Goal: Task Accomplishment & Management: Complete application form

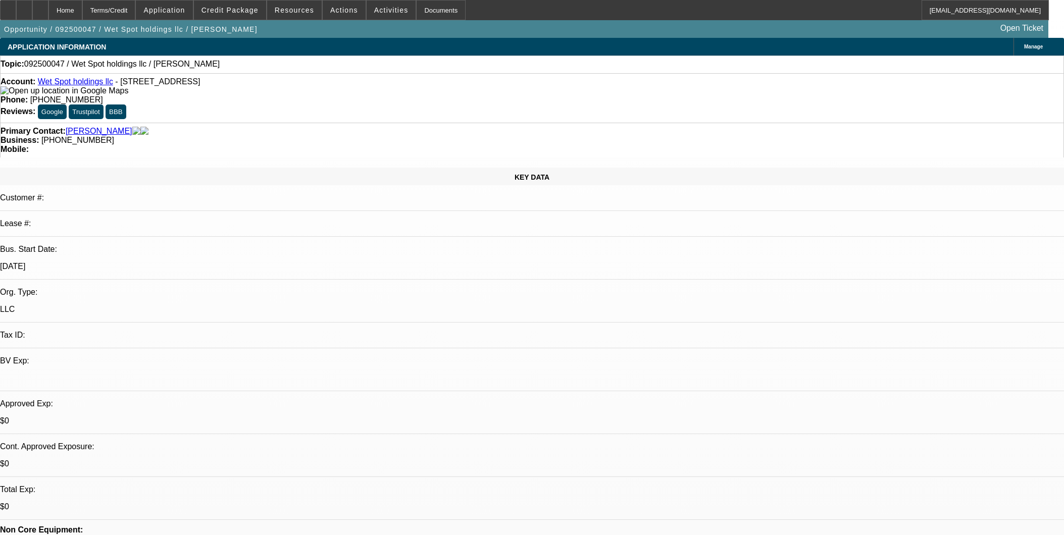
select select "0"
select select "2"
select select "0.1"
select select "4"
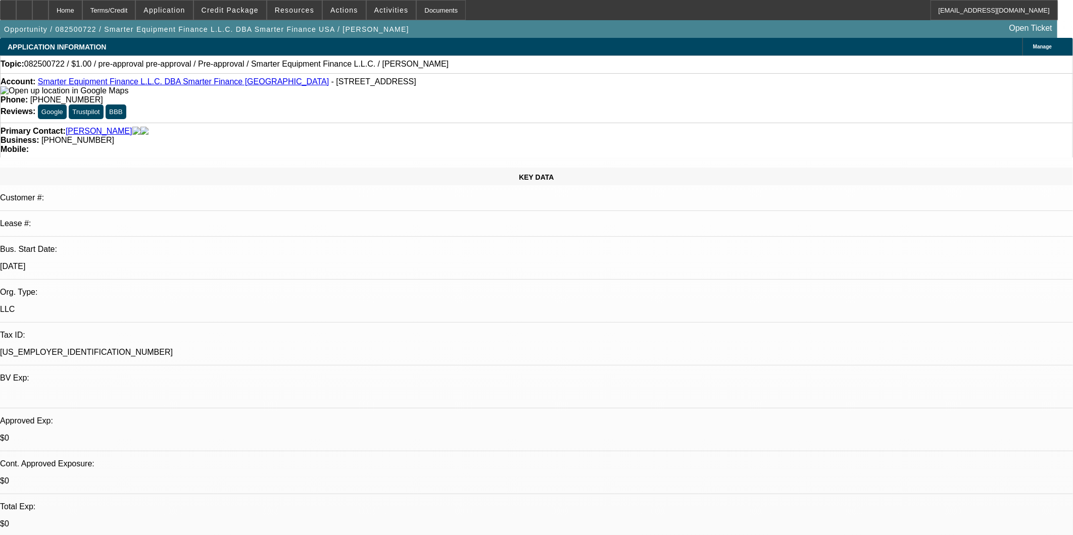
select select "0"
select select "2"
select select "0.1"
select select "4"
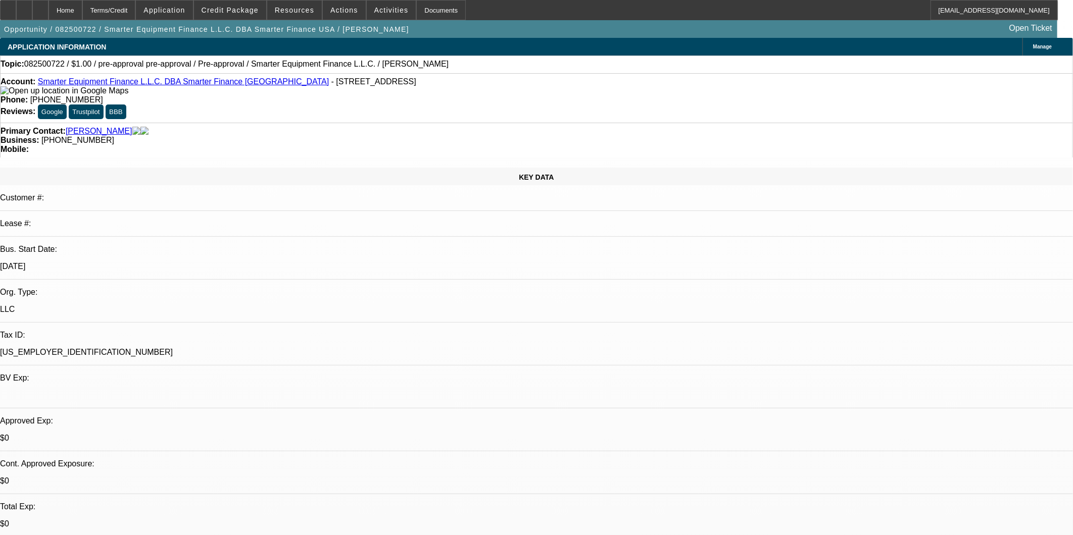
select select "0"
select select "2"
select select "0.1"
select select "4"
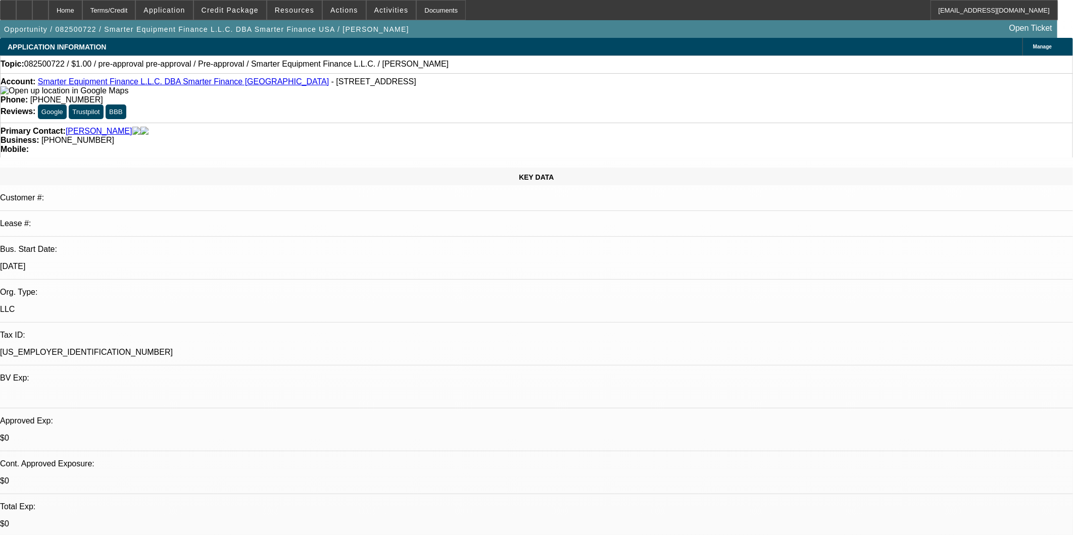
select select "0"
select select "2"
select select "0.1"
select select "4"
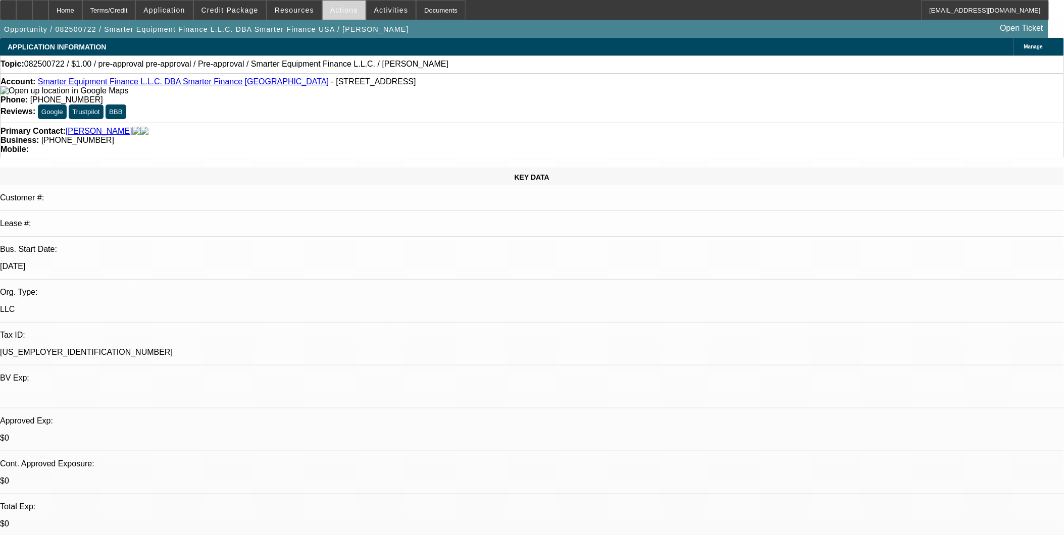
click at [337, 12] on span "Actions" at bounding box center [344, 10] width 28 height 8
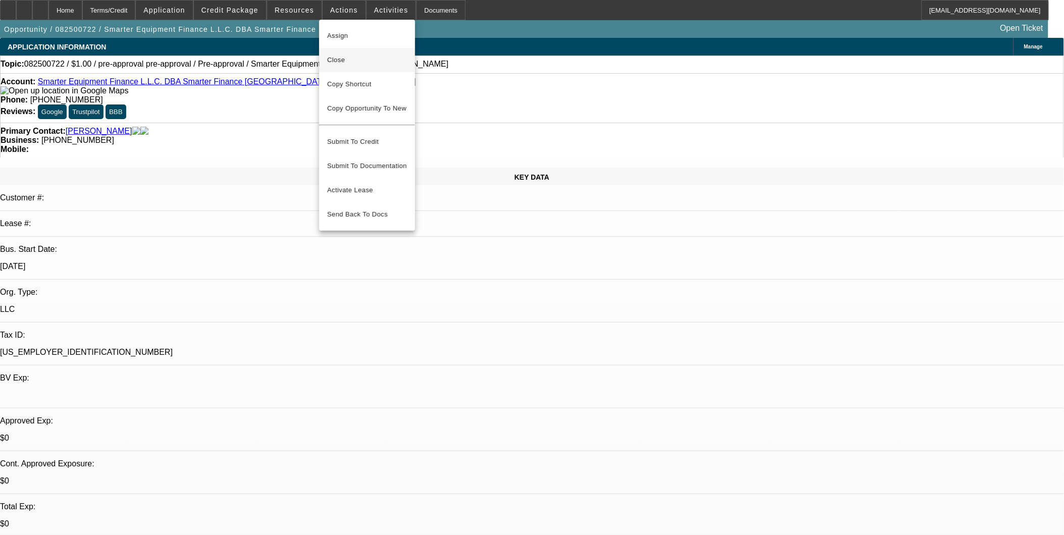
click at [359, 58] on span "Close" at bounding box center [367, 60] width 80 height 12
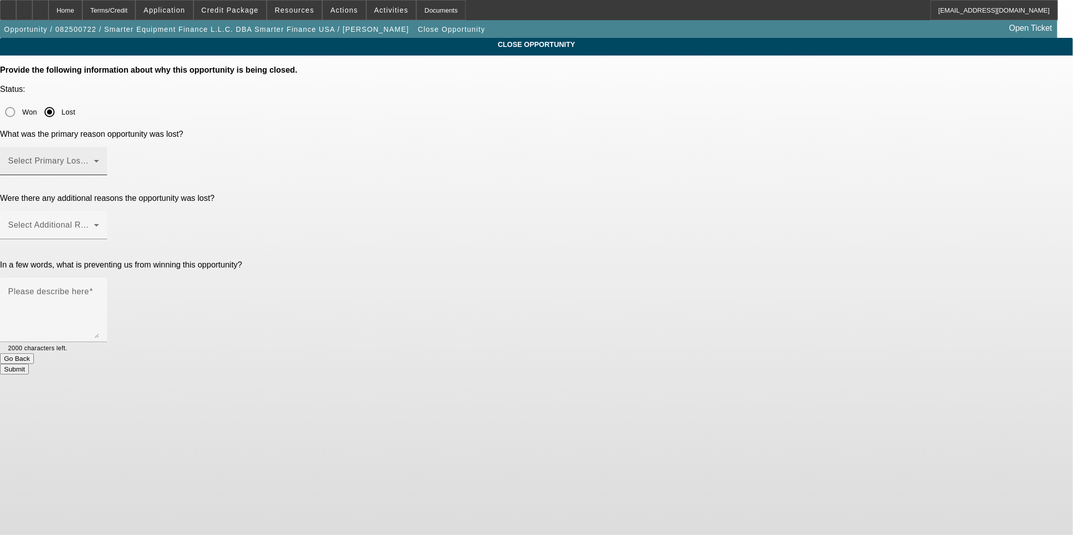
click at [94, 159] on span at bounding box center [51, 165] width 86 height 12
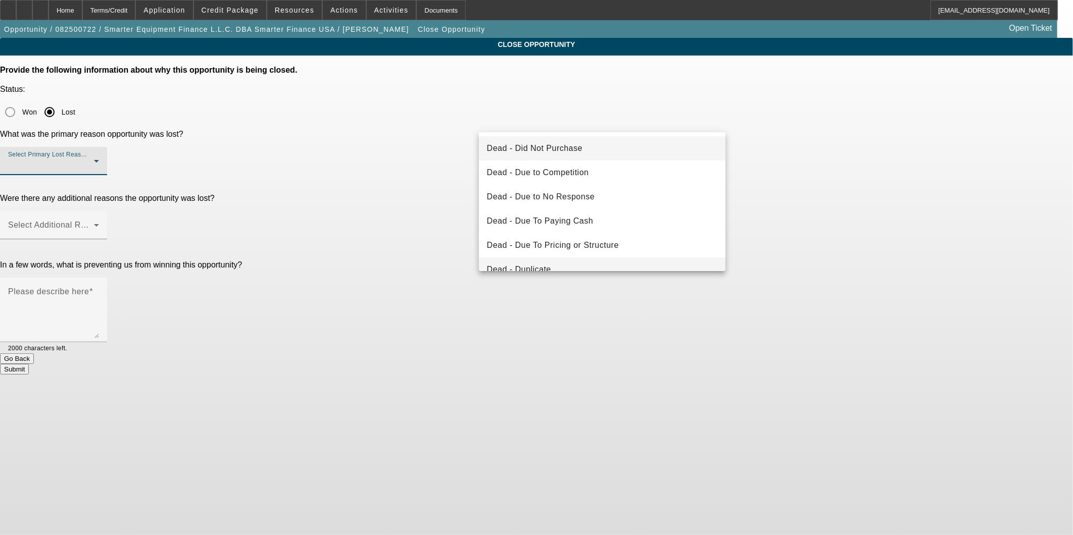
click at [557, 259] on mat-option "Dead - Duplicate" at bounding box center [602, 270] width 247 height 24
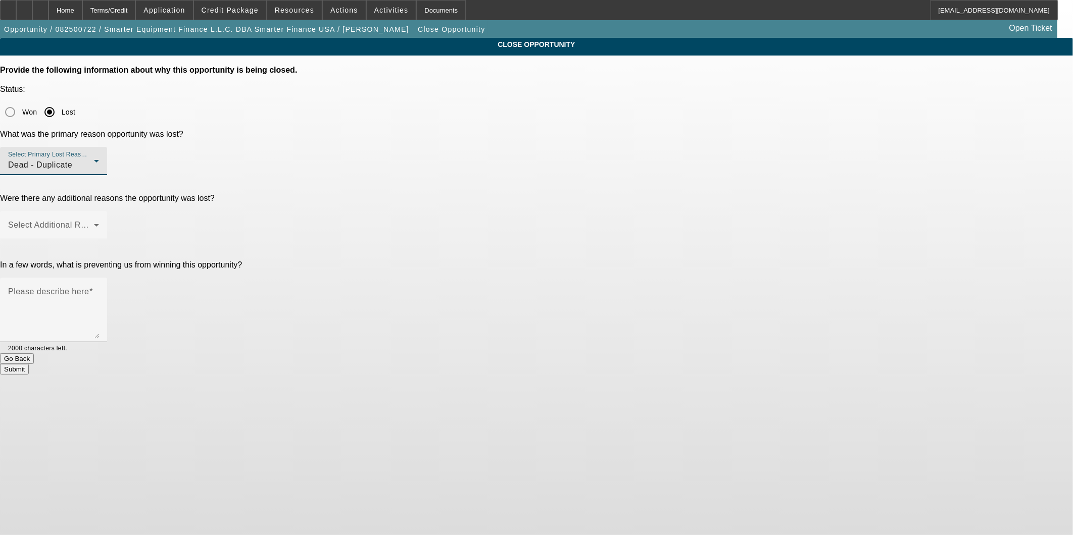
click at [457, 261] on p "In a few words, what is preventing us from winning this opportunity?" at bounding box center [536, 265] width 1073 height 9
click at [94, 223] on span at bounding box center [51, 229] width 86 height 12
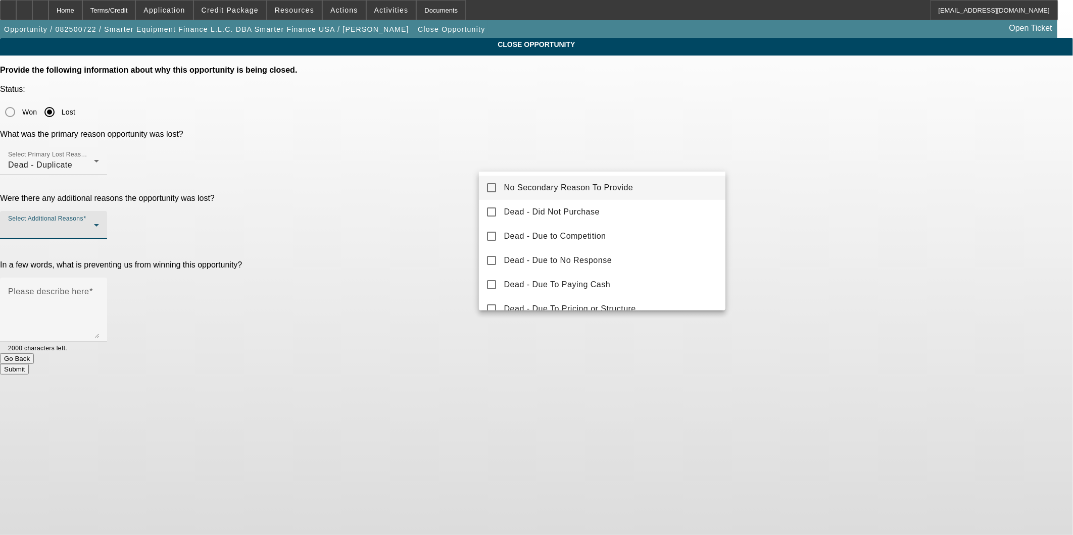
click at [529, 189] on span "No Secondary Reason To Provide" at bounding box center [568, 188] width 129 height 12
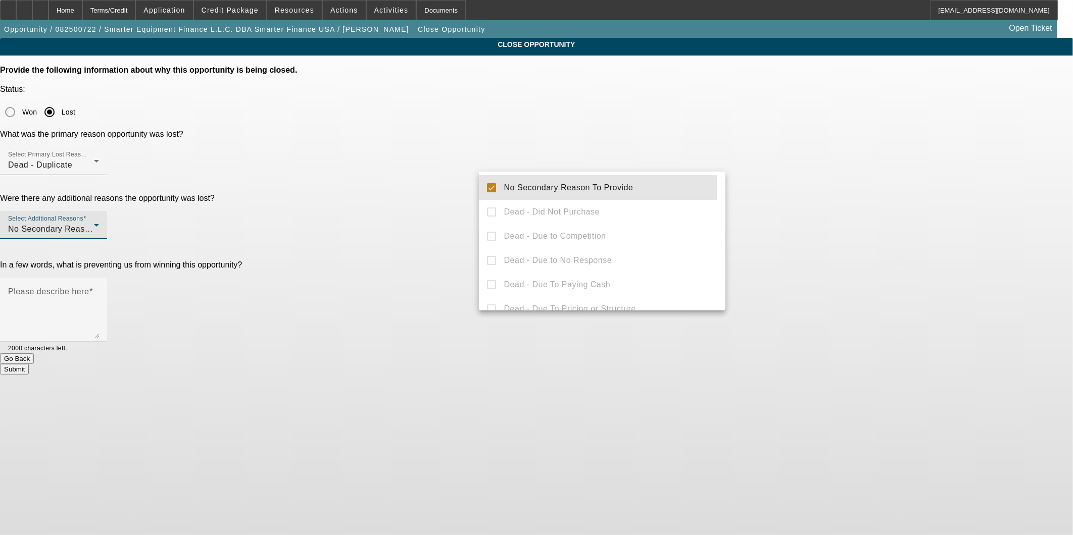
click at [416, 215] on div at bounding box center [536, 267] width 1073 height 535
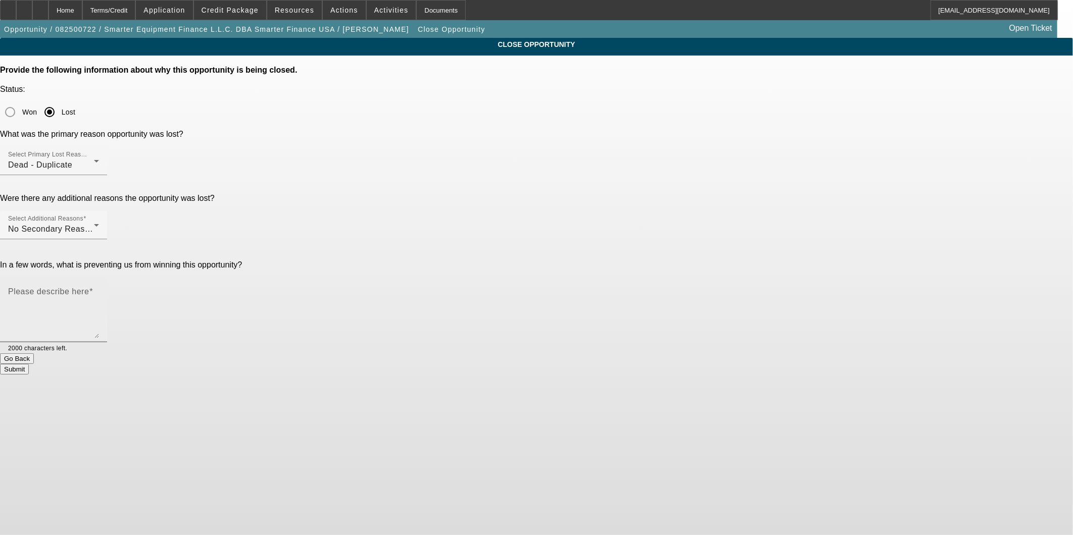
click at [99, 290] on textarea "Please describe here" at bounding box center [53, 314] width 91 height 48
type textarea "N"
type textarea "D"
type textarea "Not an End User"
click at [29, 364] on button "Submit" at bounding box center [14, 369] width 29 height 11
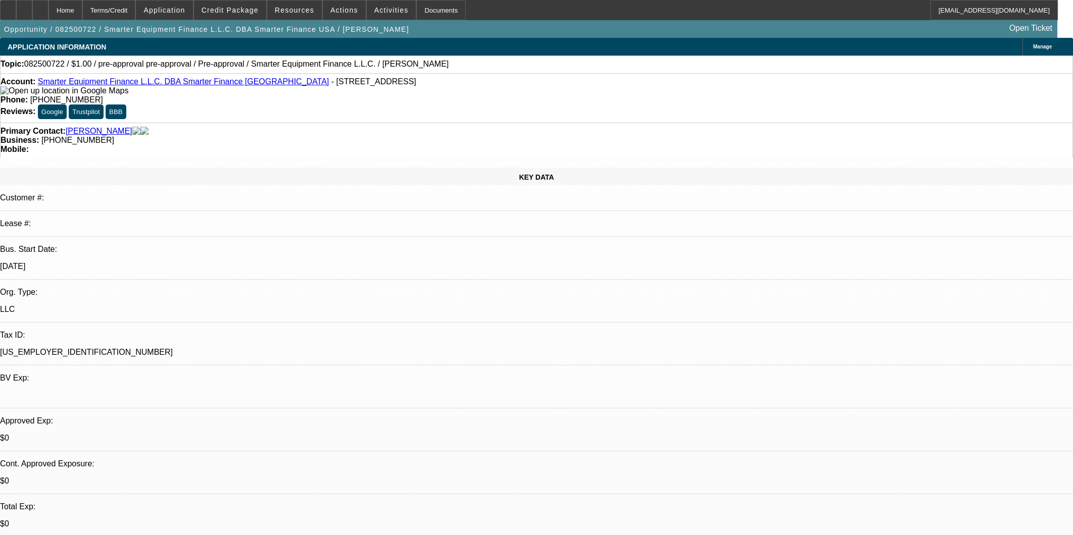
select select "0"
select select "2"
select select "0.1"
select select "0"
select select "2"
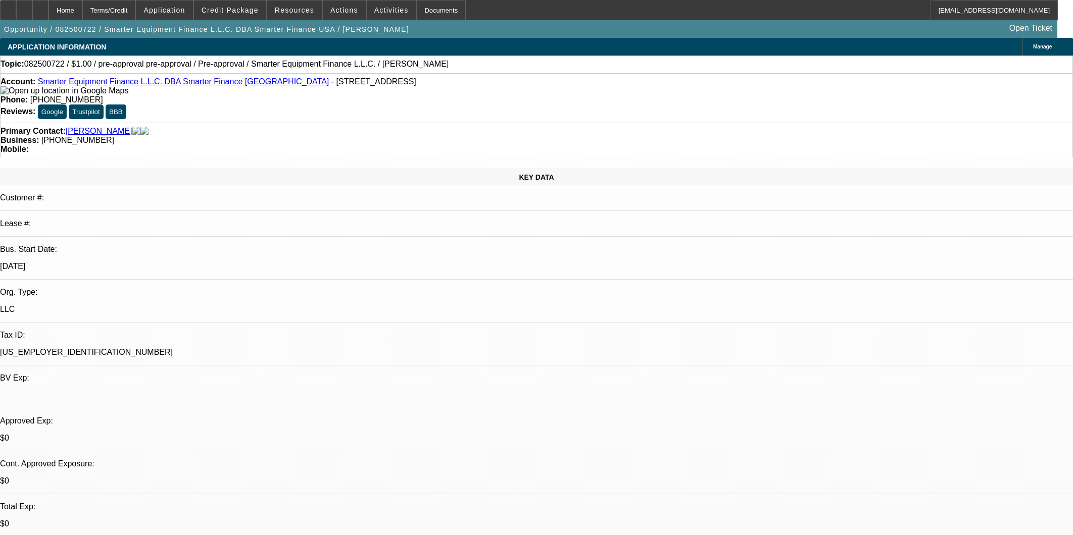
select select "0.1"
select select "0"
select select "2"
select select "0.1"
select select "1"
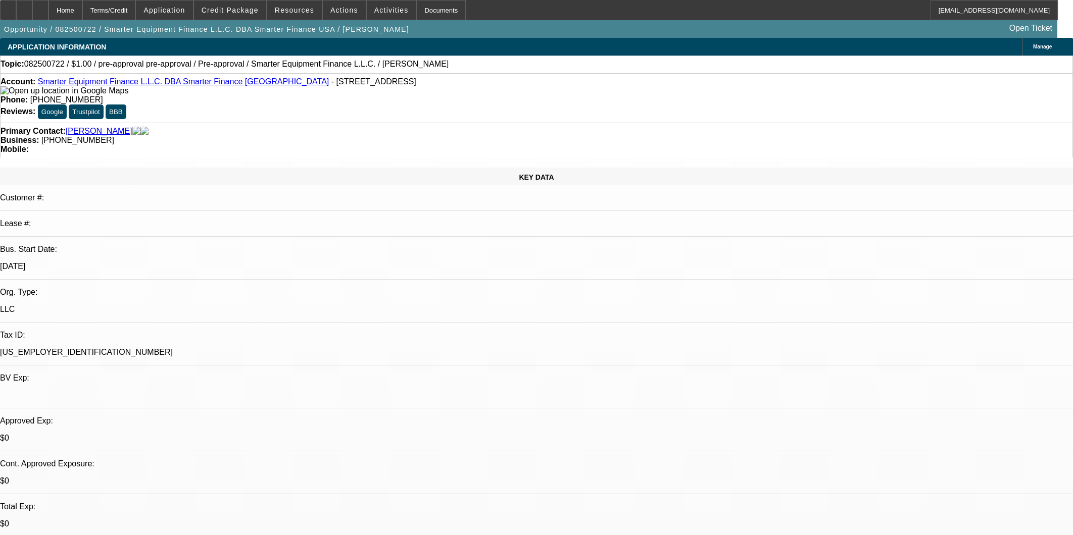
select select "2"
select select "4"
select select "1"
select select "2"
select select "4"
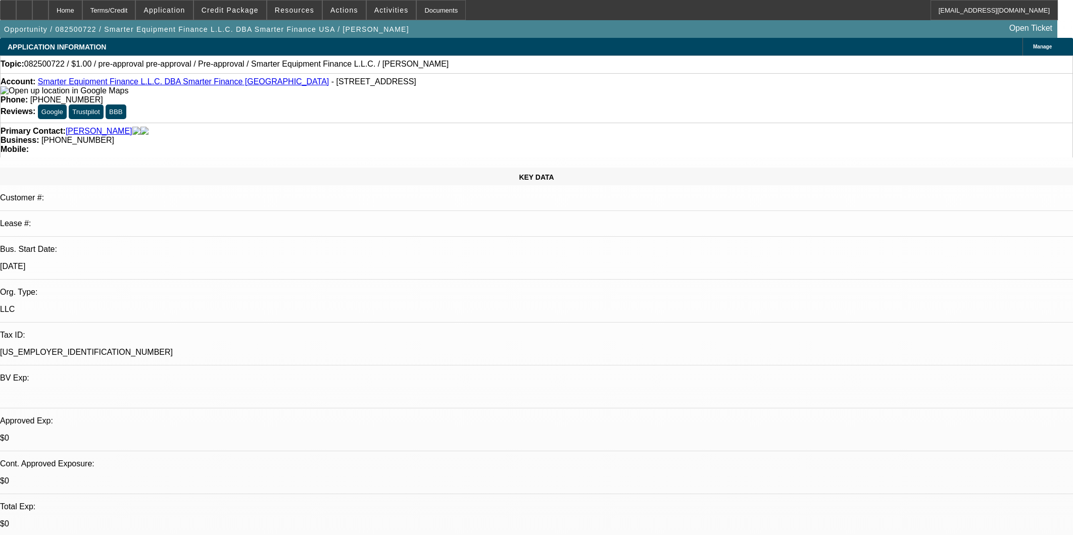
select select "1"
select select "2"
select select "4"
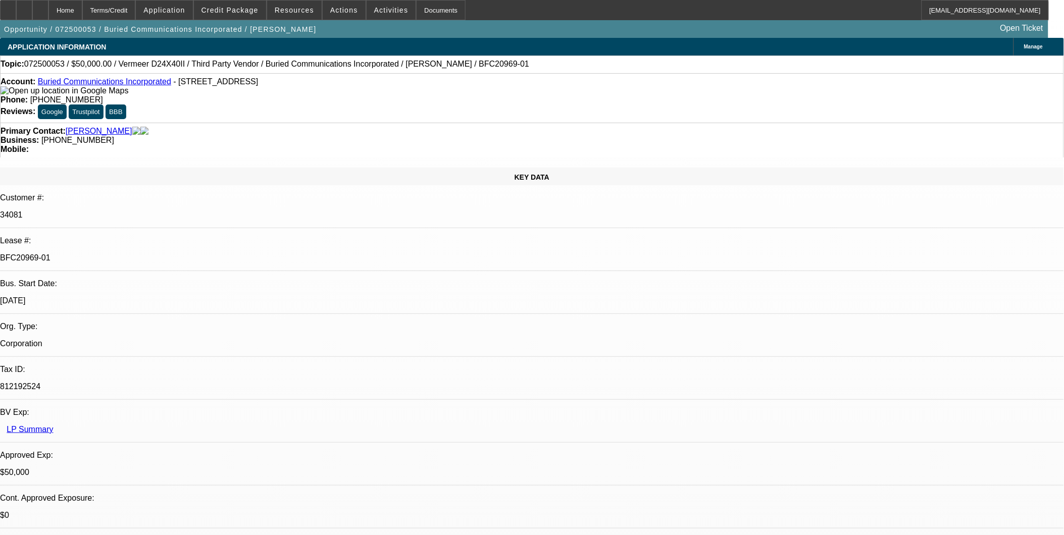
select select "0"
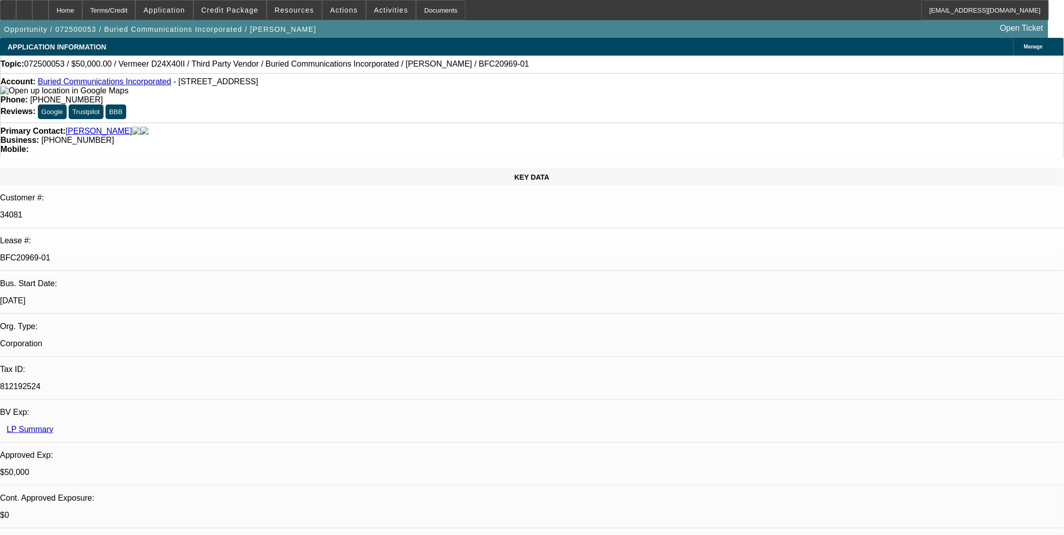
select select "0"
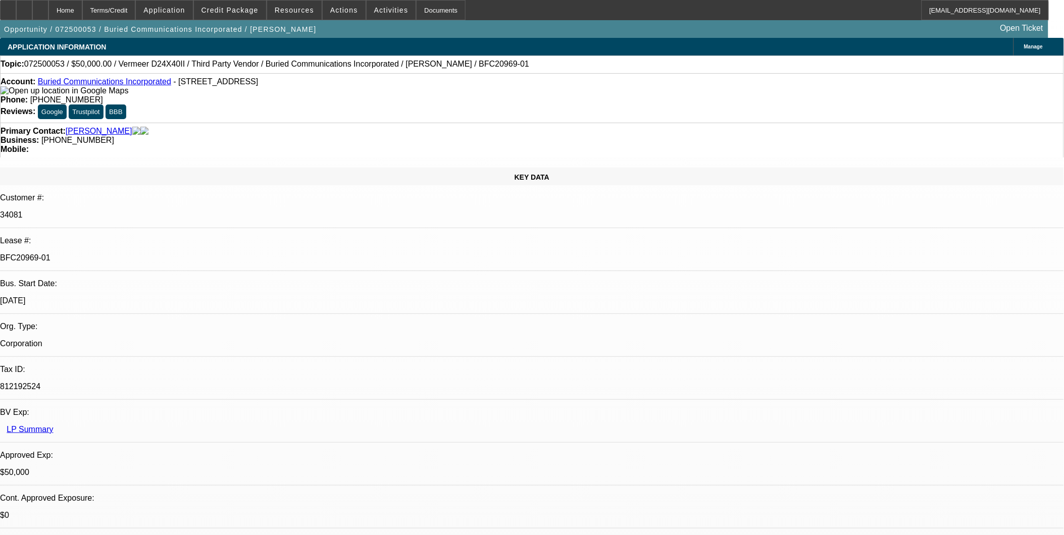
select select "0"
select select "1"
select select "3"
select select "6"
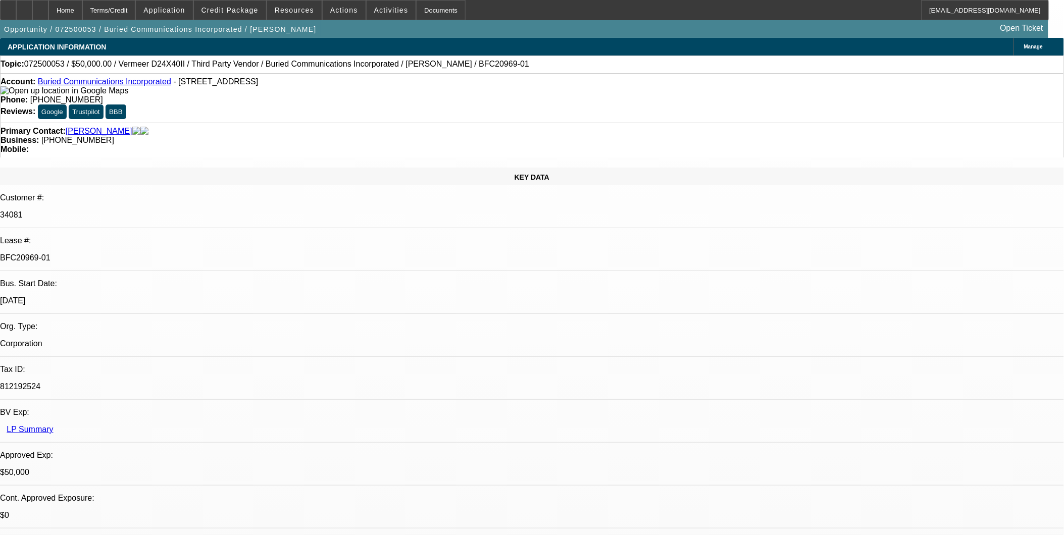
select select "1"
select select "3"
select select "6"
select select "1"
select select "3"
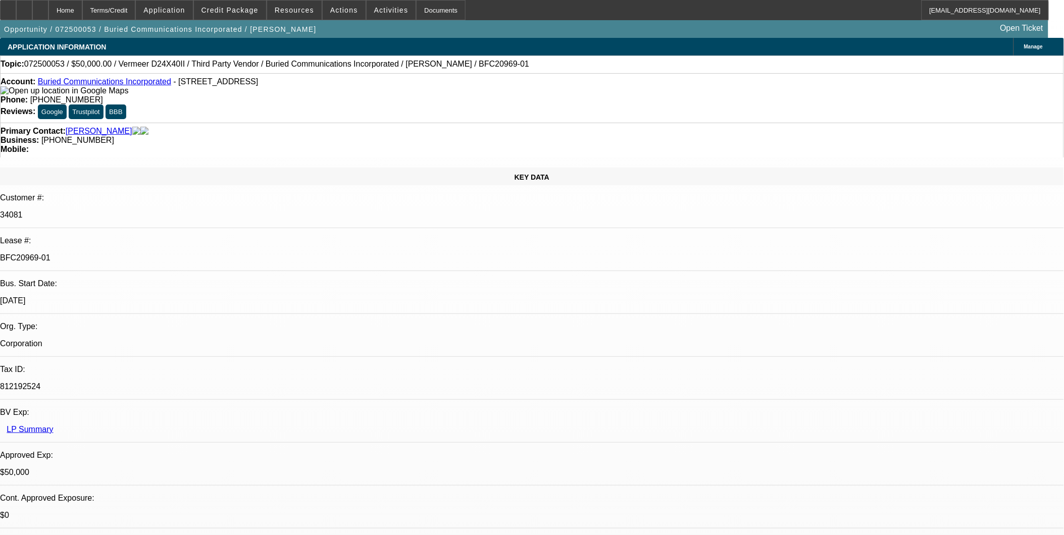
select select "6"
select select "1"
select select "3"
select select "6"
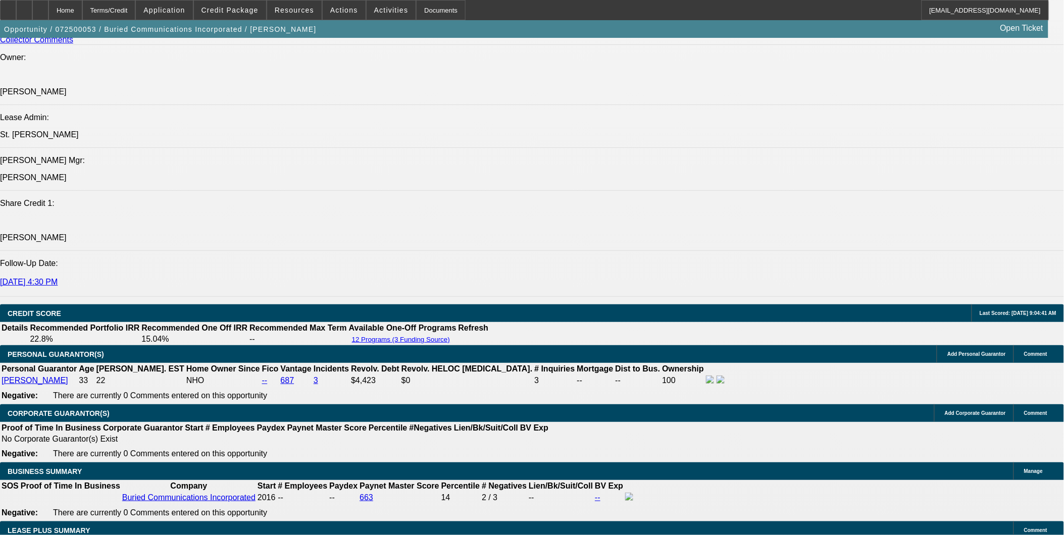
scroll to position [1459, 0]
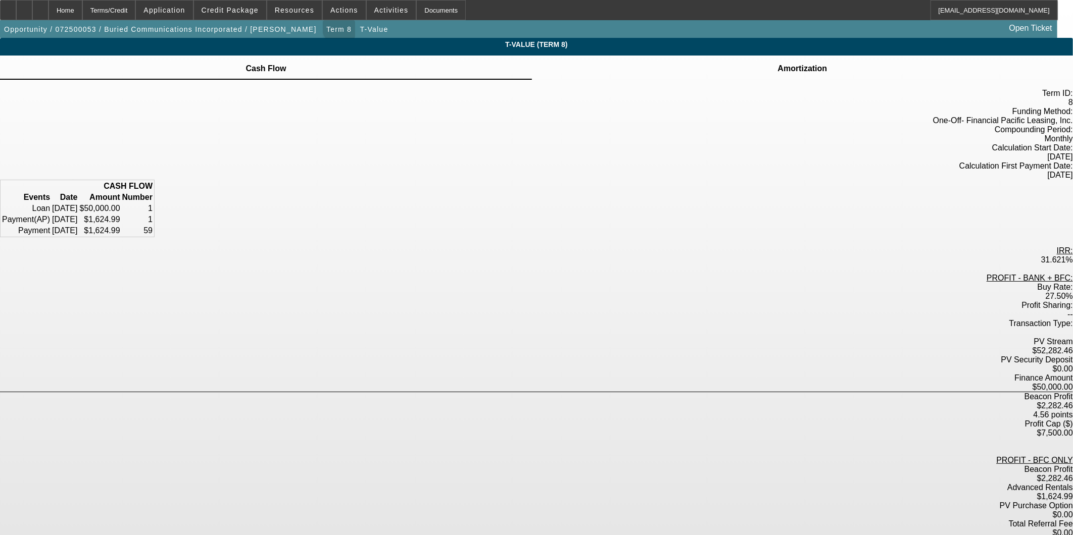
click at [326, 27] on span "Term 8" at bounding box center [338, 29] width 25 height 8
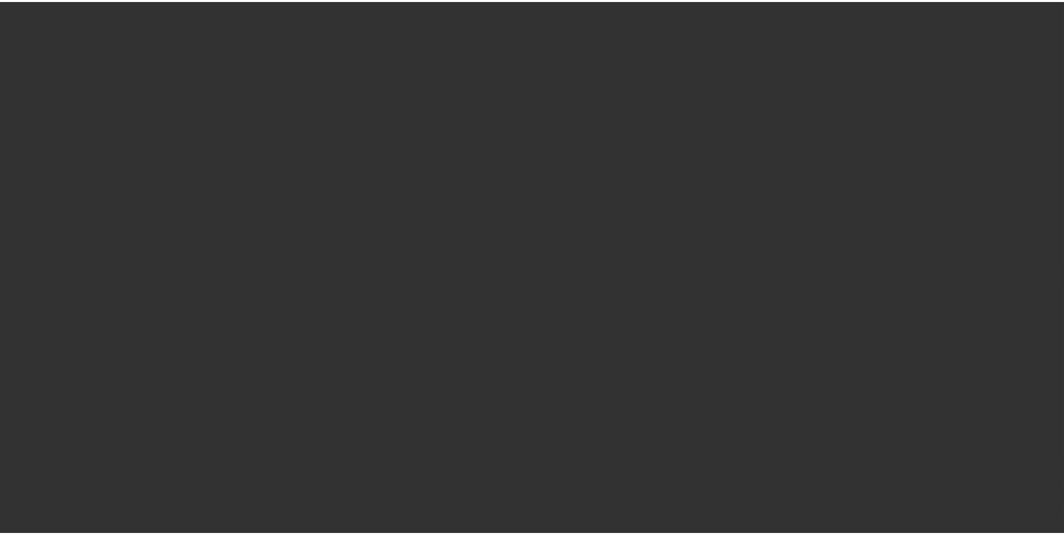
scroll to position [941, 0]
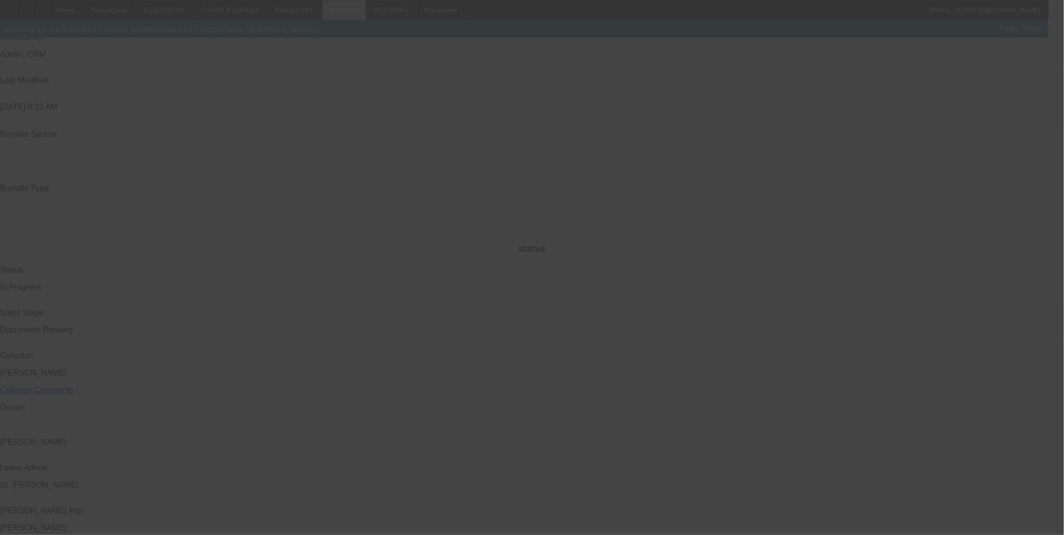
select select "0"
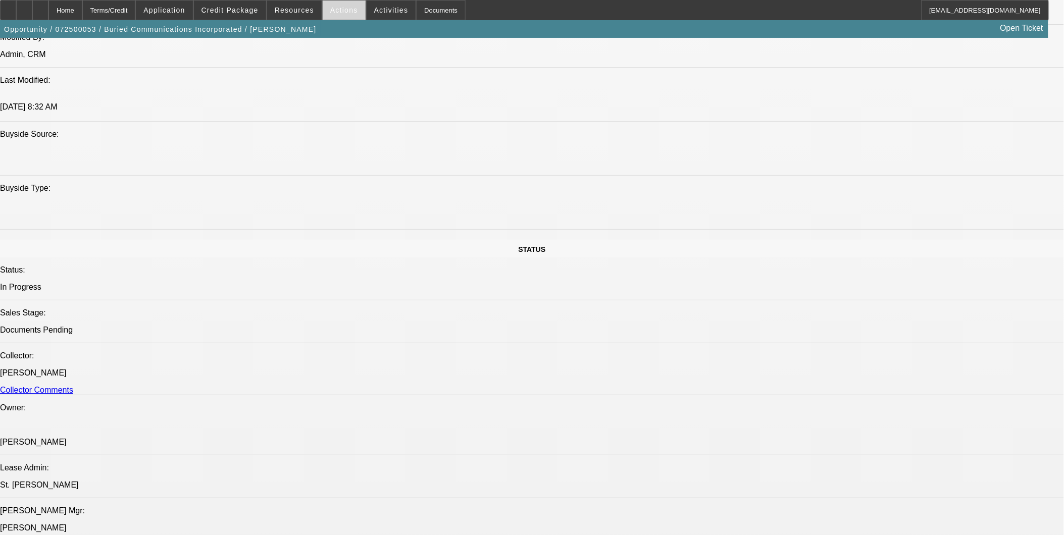
select select "0"
select select "3"
select select "0"
select select "6"
select select "0"
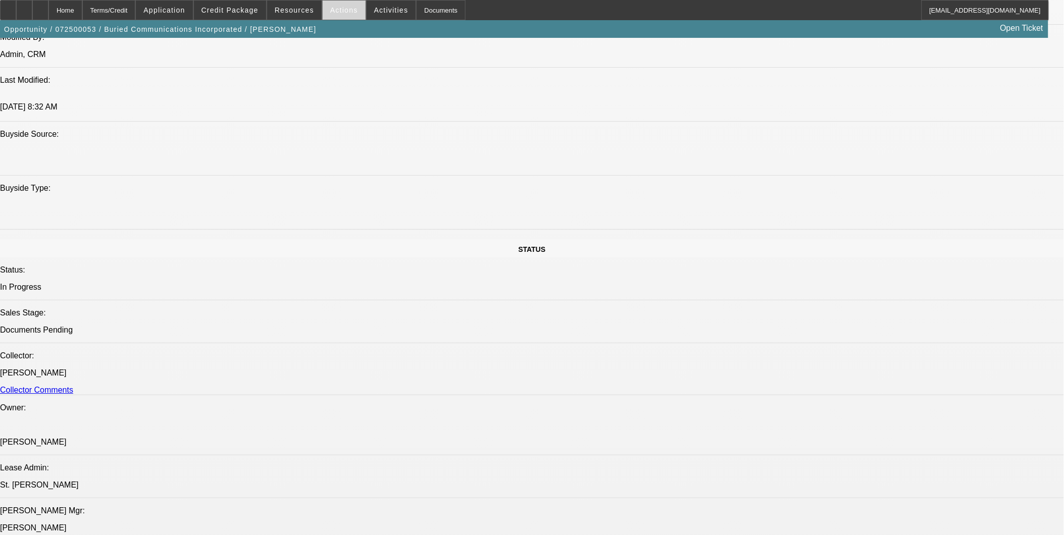
select select "0"
select select "3"
select select "0"
select select "6"
select select "0"
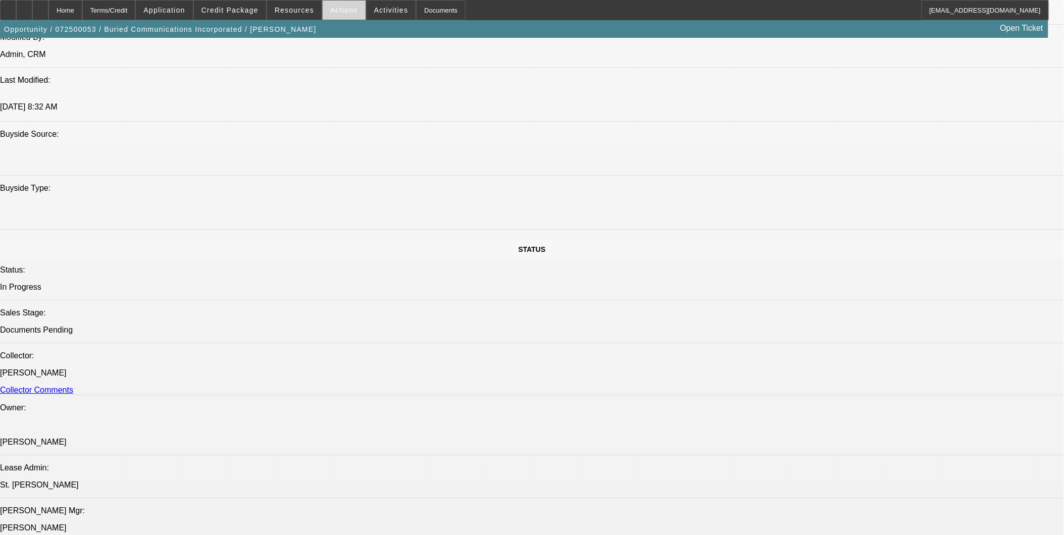
select select "0"
select select "3"
select select "0"
select select "6"
select select "0"
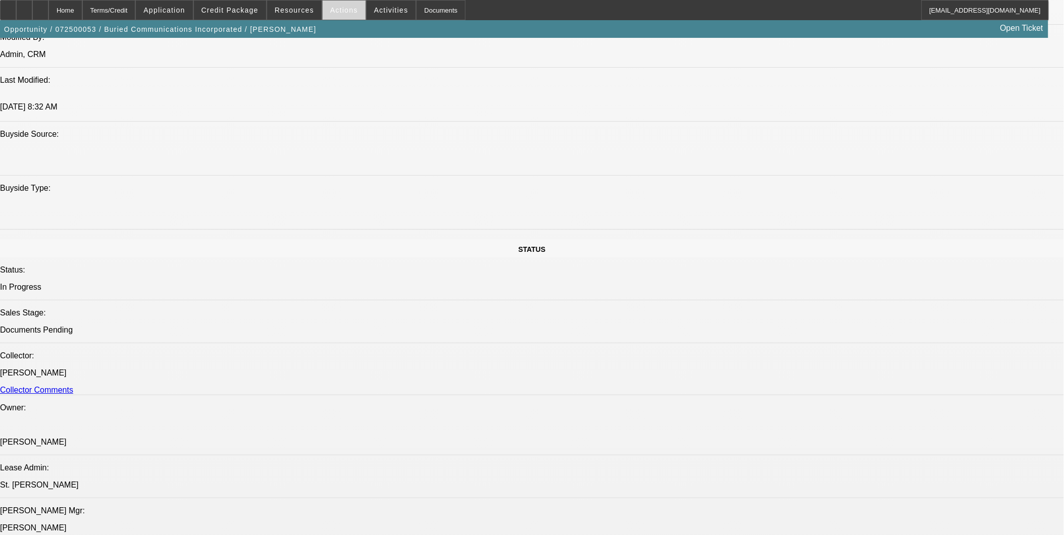
select select "0"
select select "3"
select select "0"
select select "6"
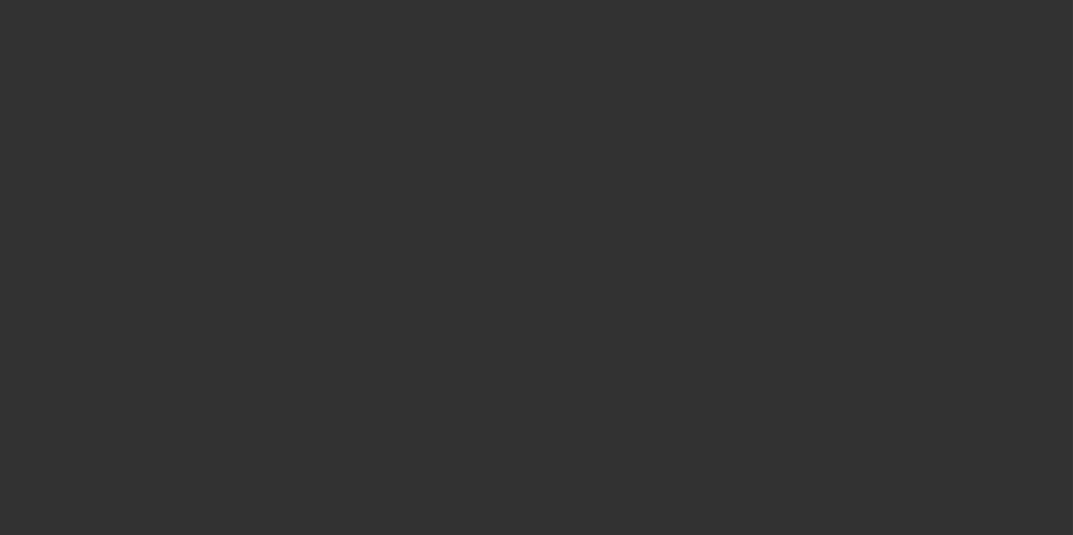
select select "0"
select select "6"
select select "0"
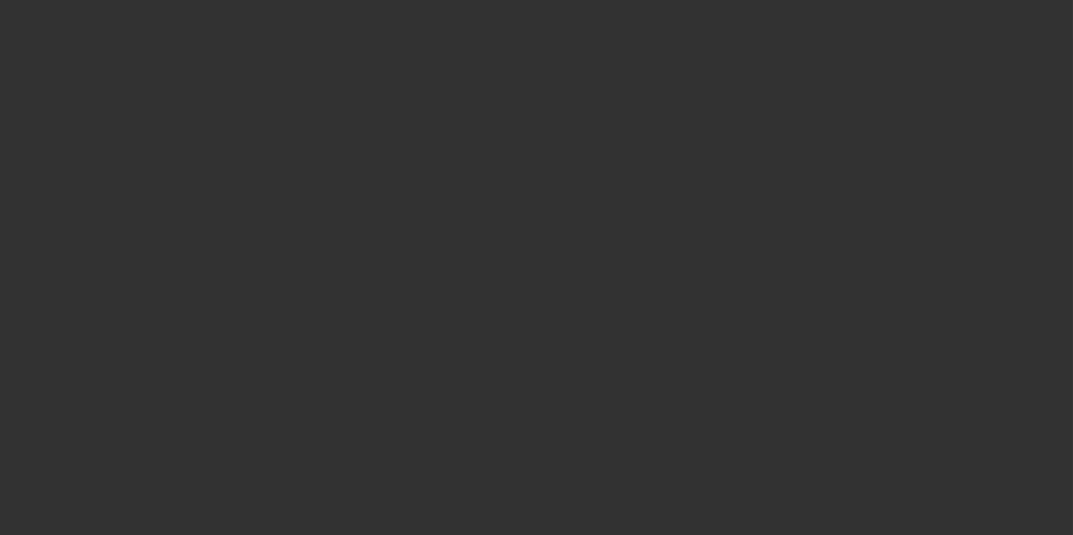
select select "0"
select select "6"
select select "0"
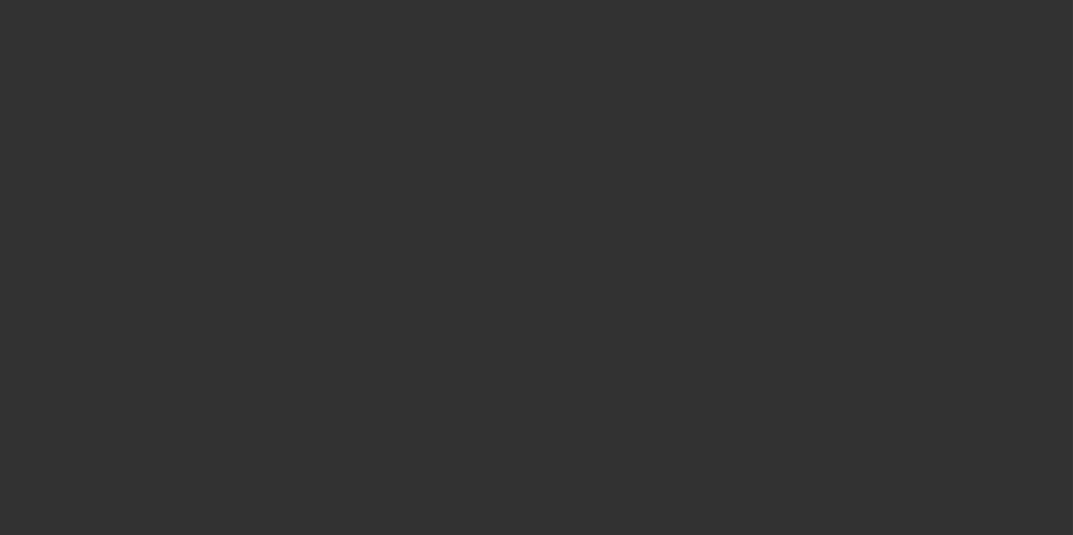
select select "0"
select select "6"
select select "0"
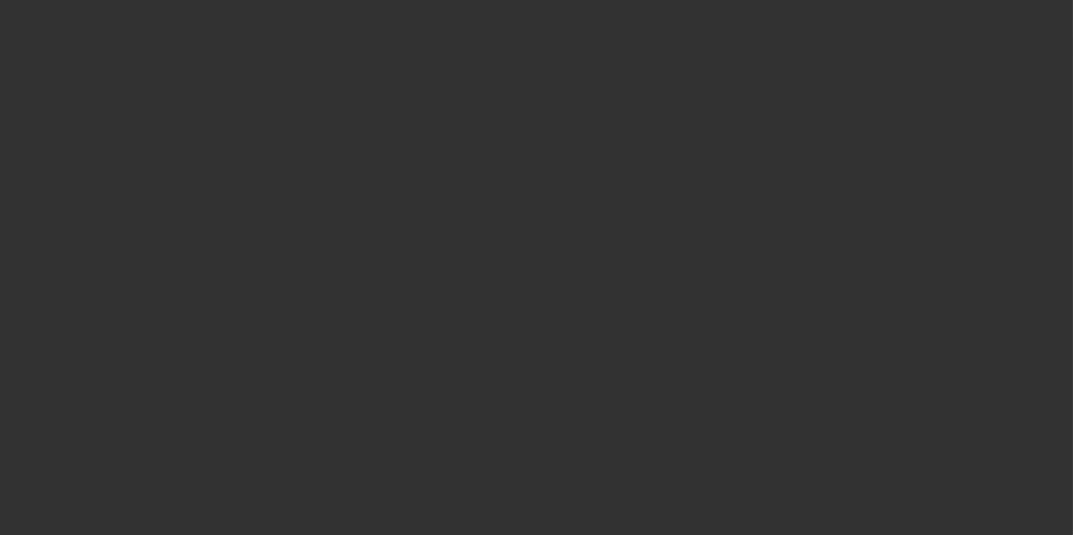
select select "6"
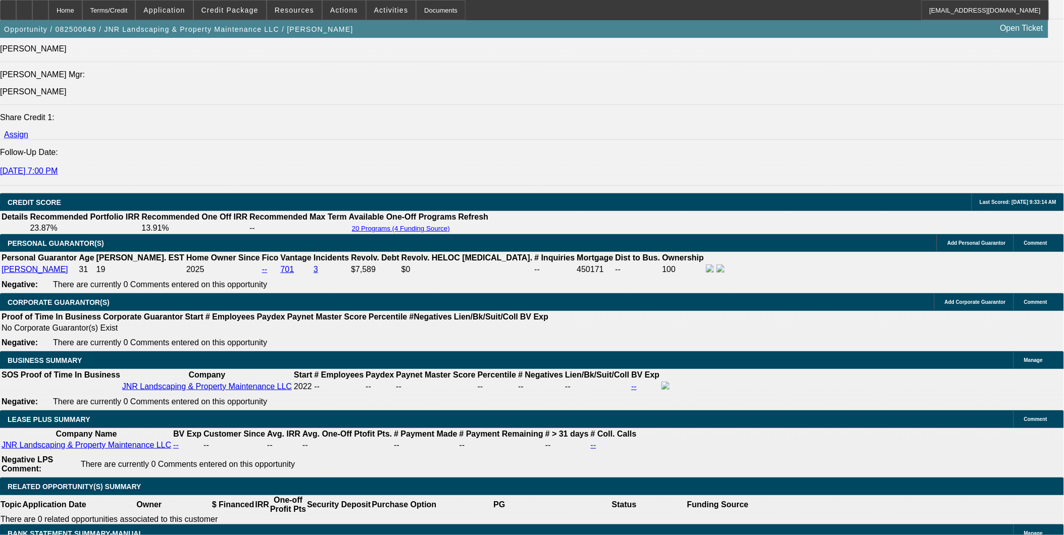
scroll to position [1571, 0]
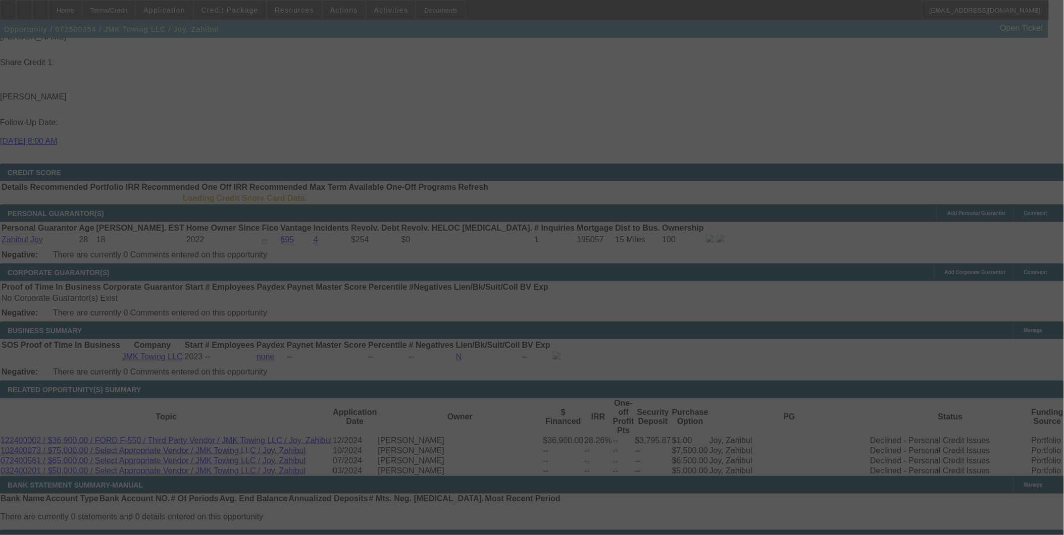
scroll to position [1378, 0]
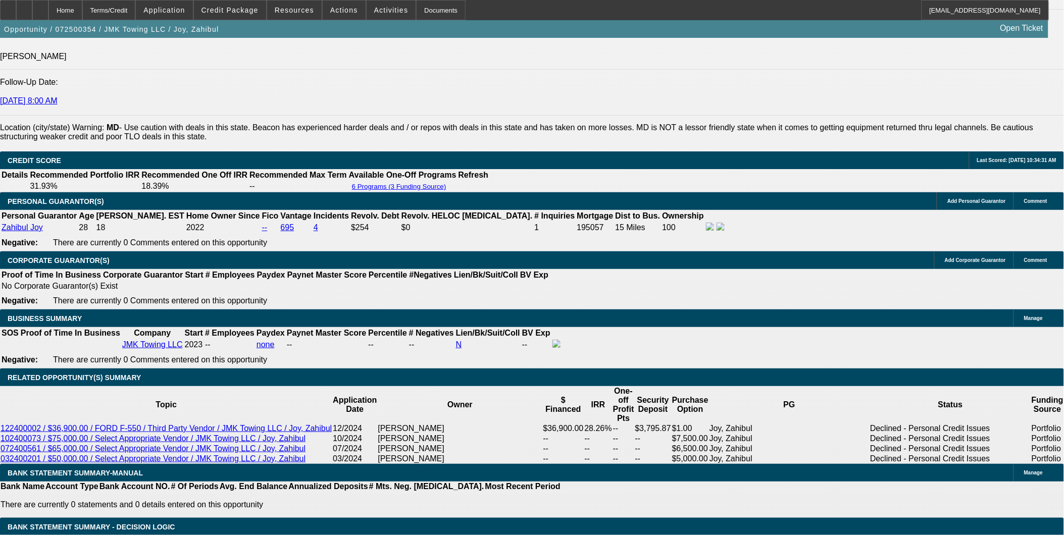
select select "0"
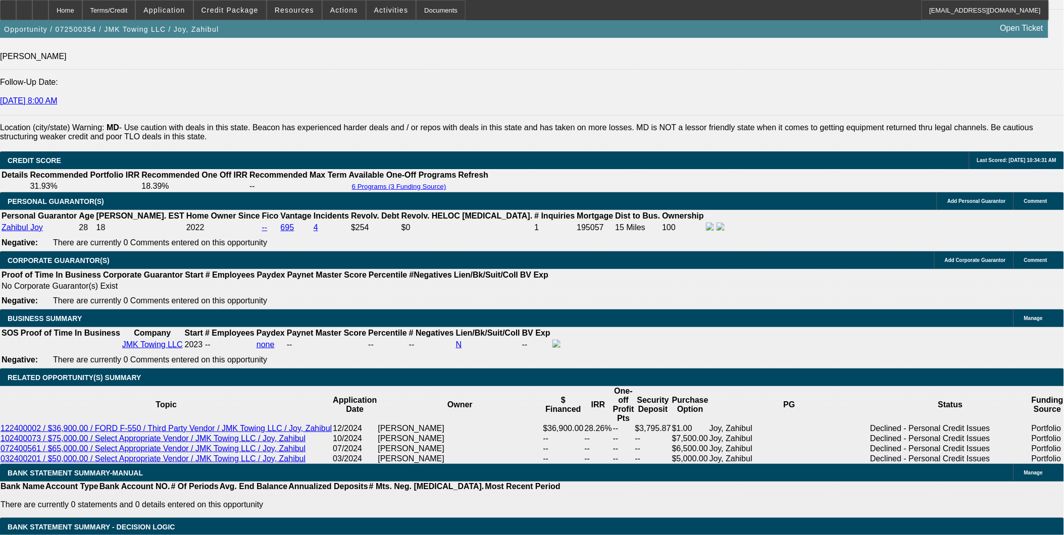
select select "0"
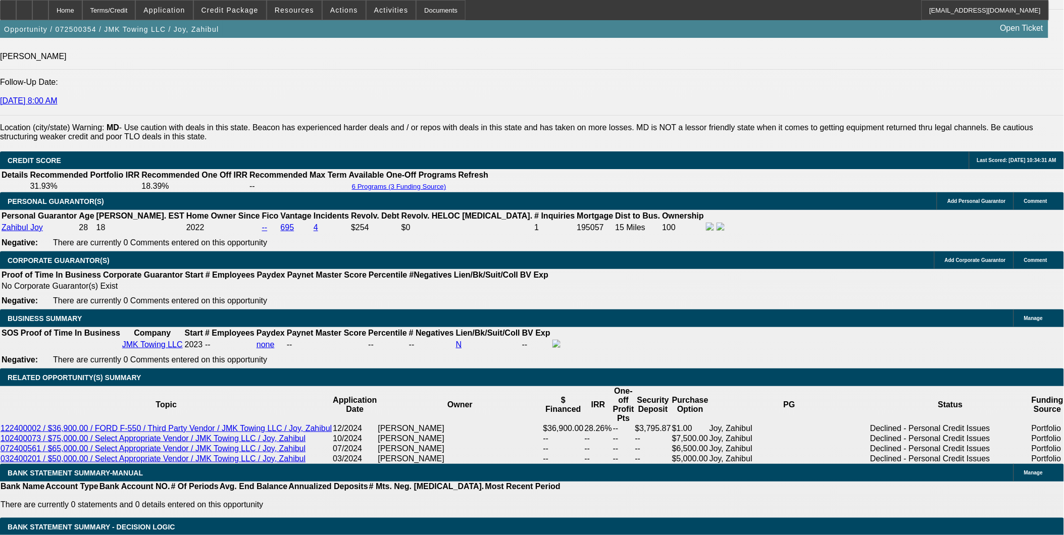
select select "0"
select select "1"
select select "6"
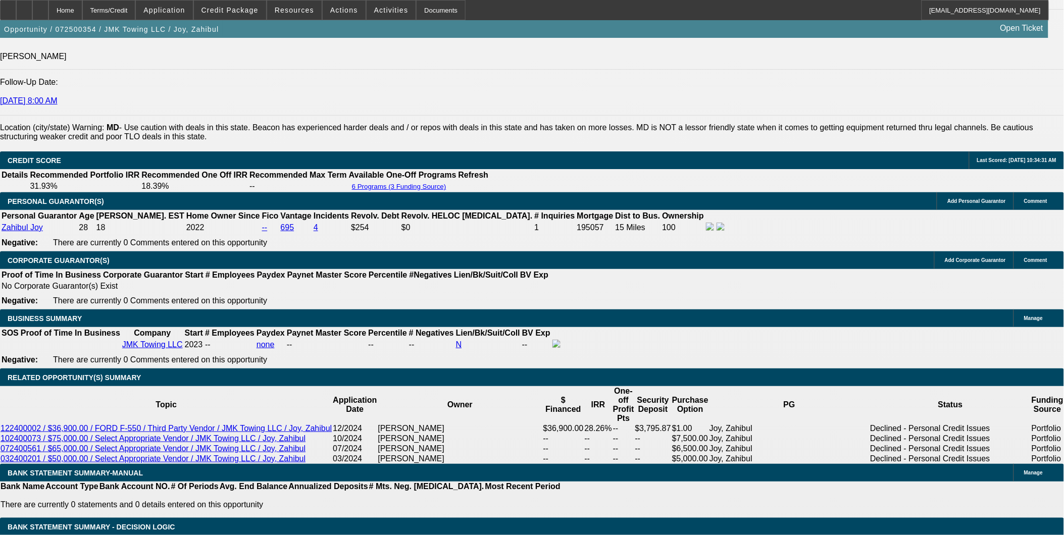
select select "1"
select select "6"
select select "1"
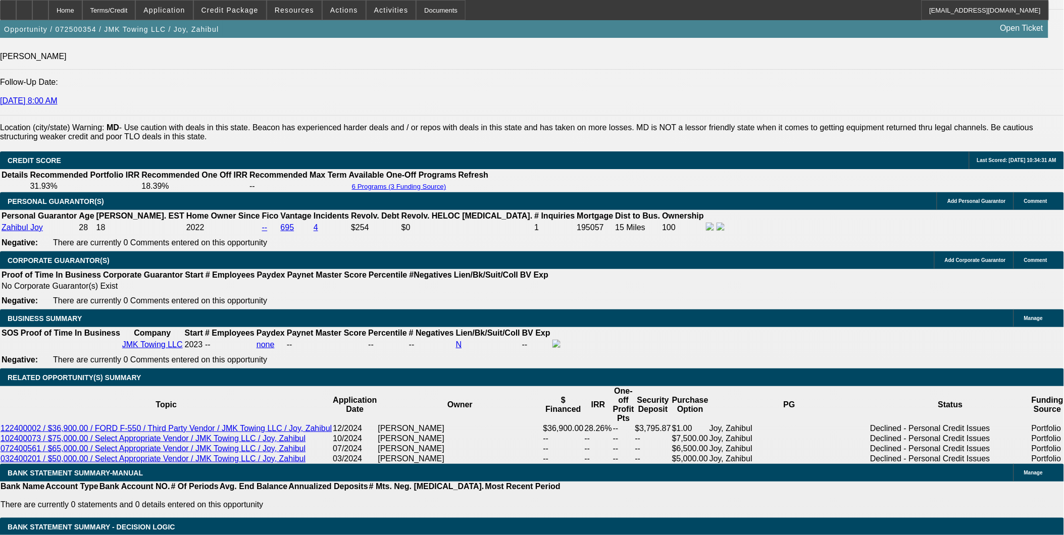
select select "6"
select select "1"
select select "4"
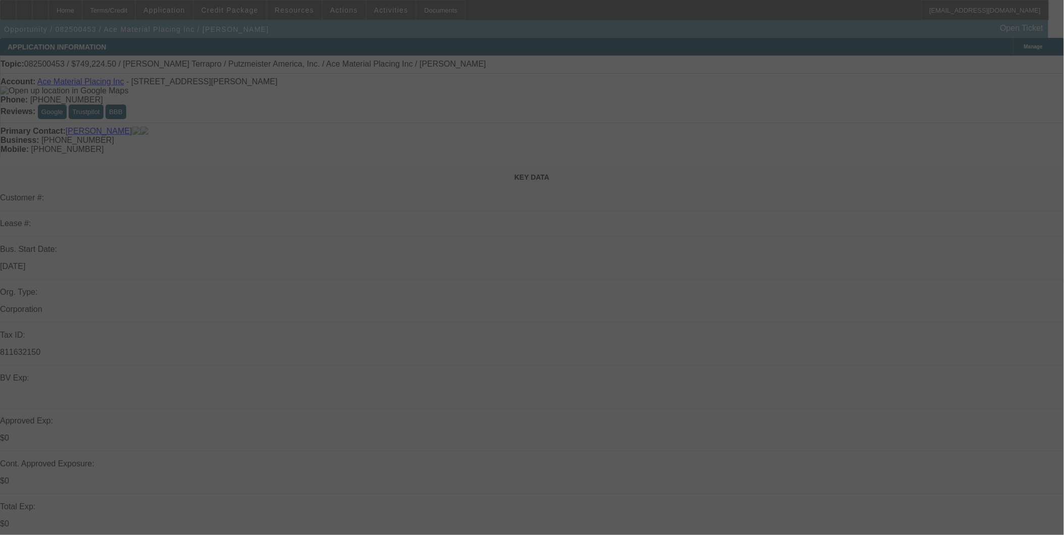
select select "0"
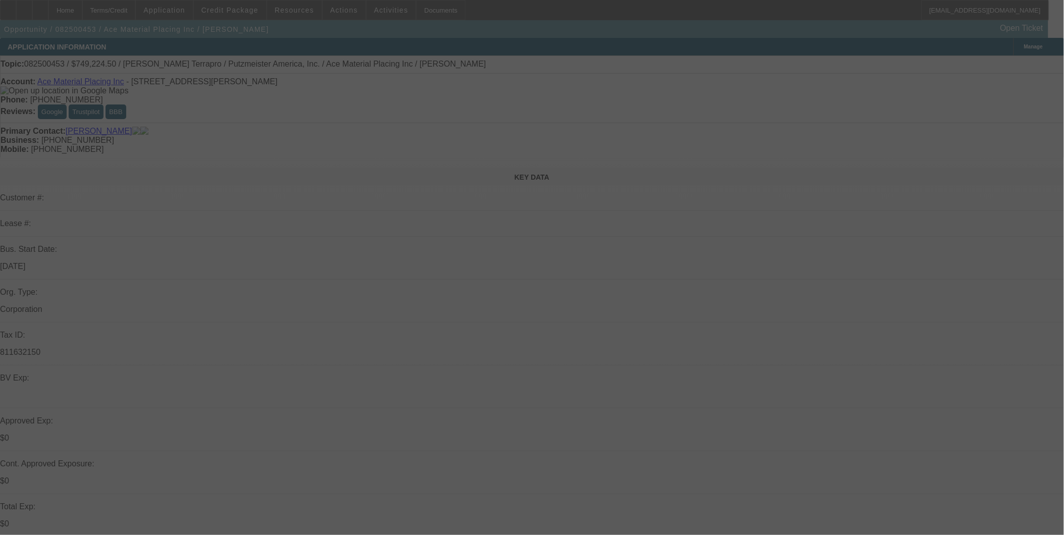
select select "0"
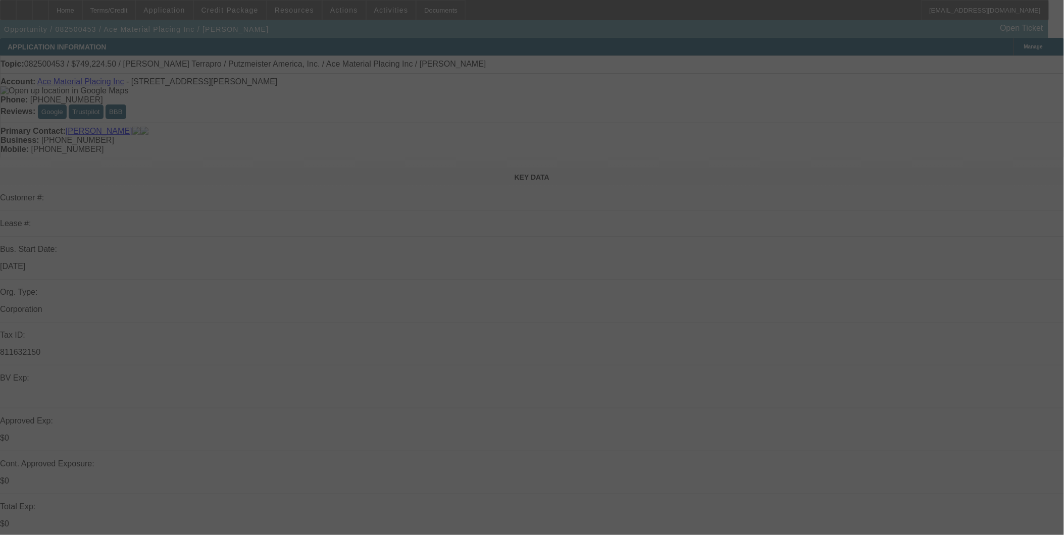
select select "0"
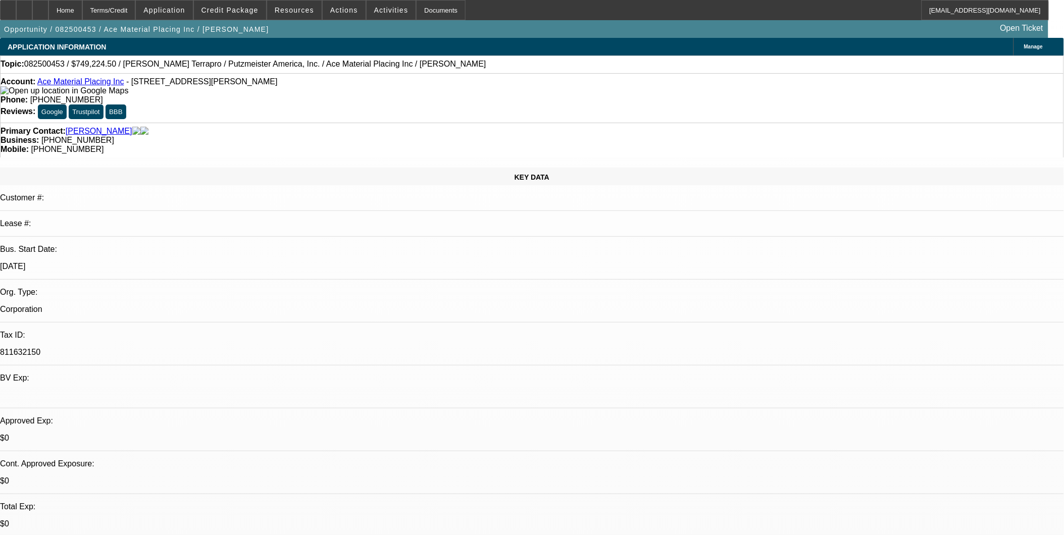
select select "1"
select select "6"
select select "1"
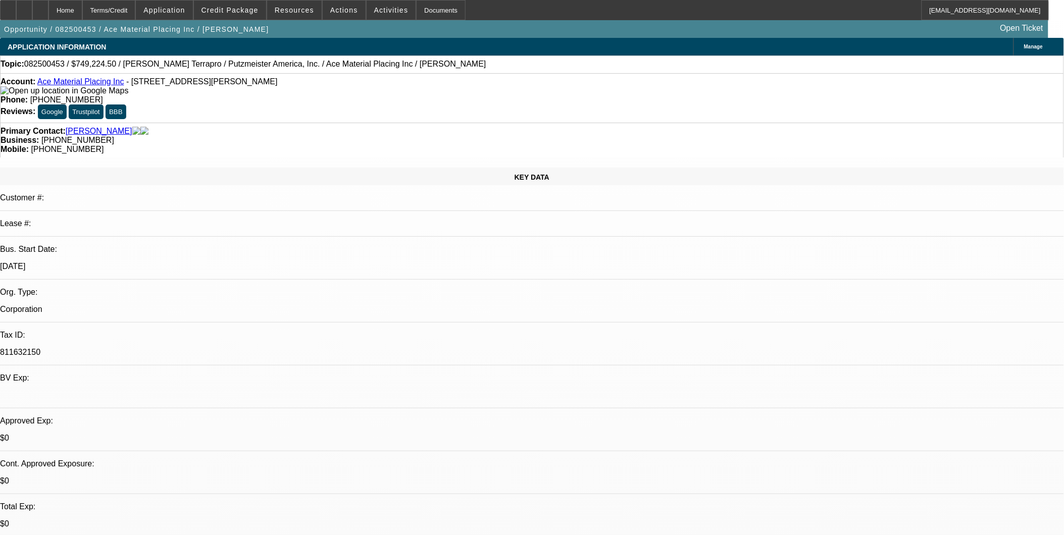
select select "6"
select select "1"
select select "6"
select select "1"
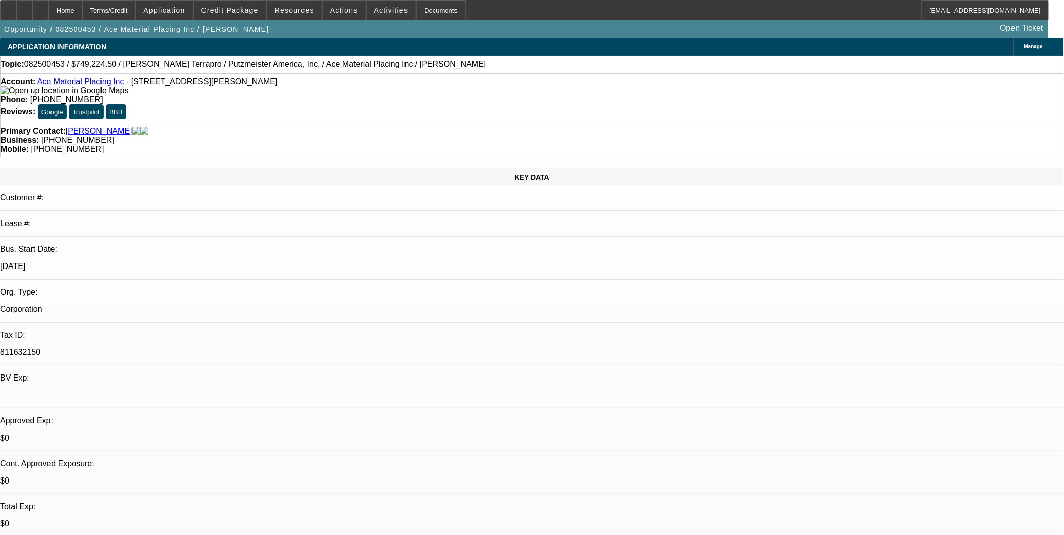
select select "1"
select select "6"
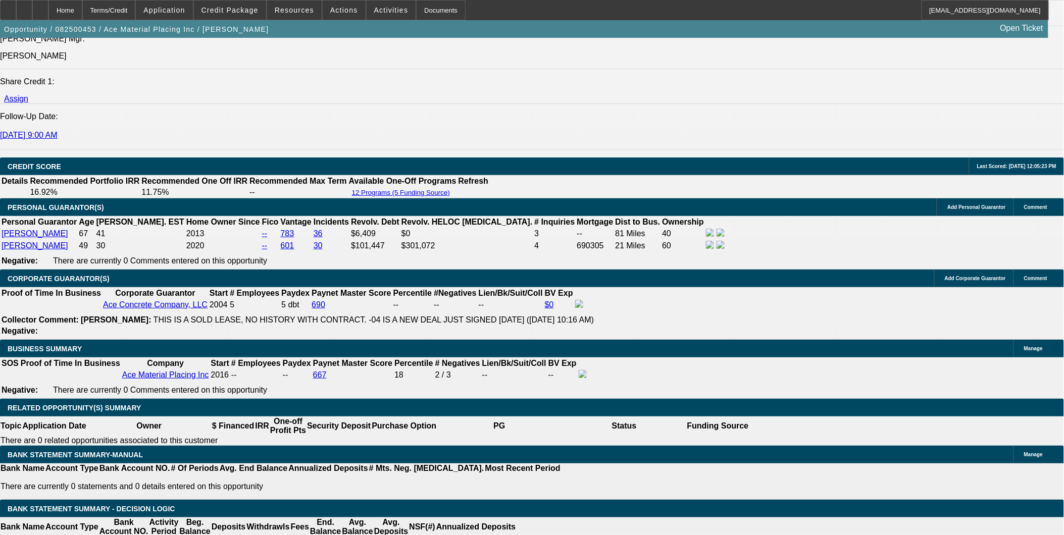
scroll to position [1515, 0]
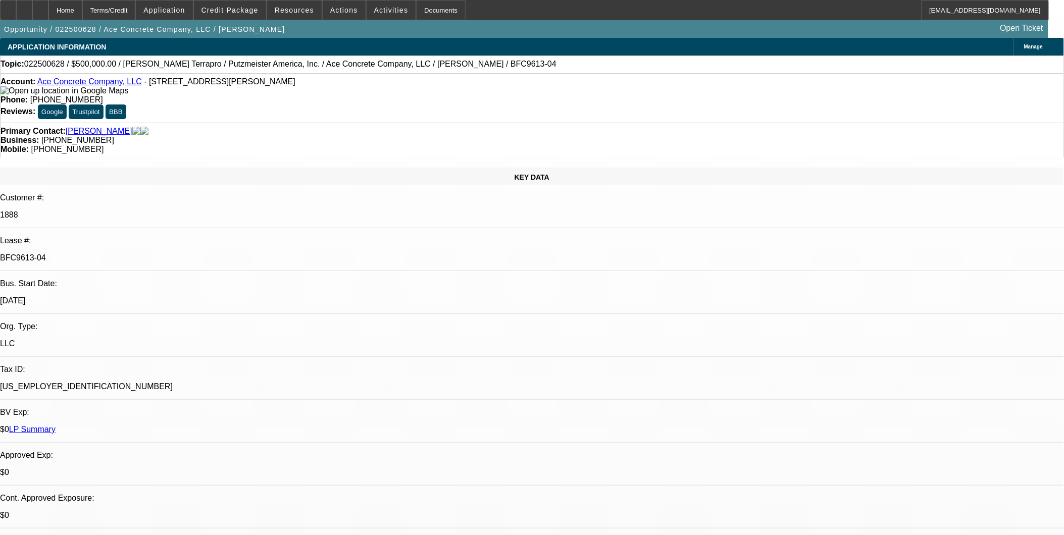
select select "0"
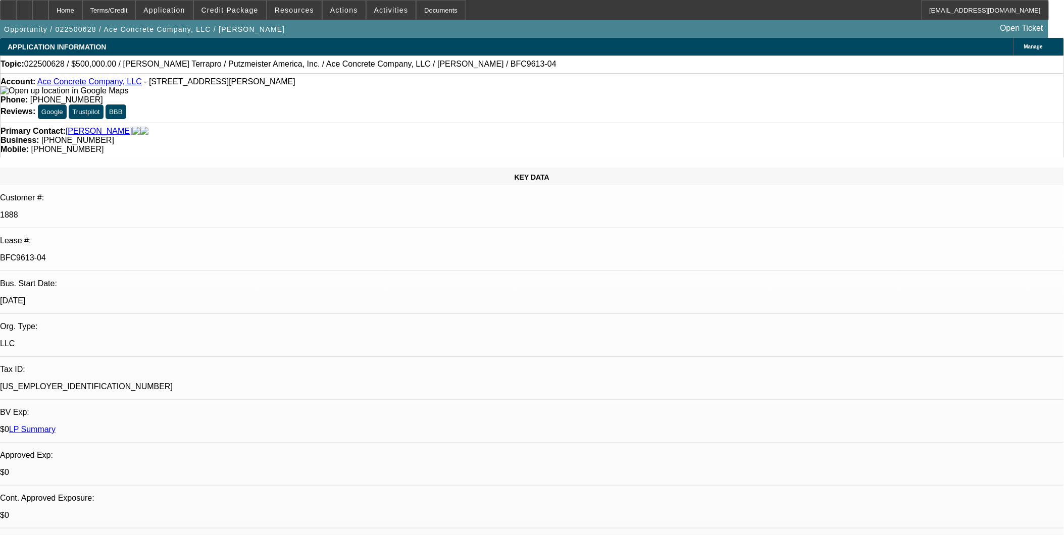
select select "0"
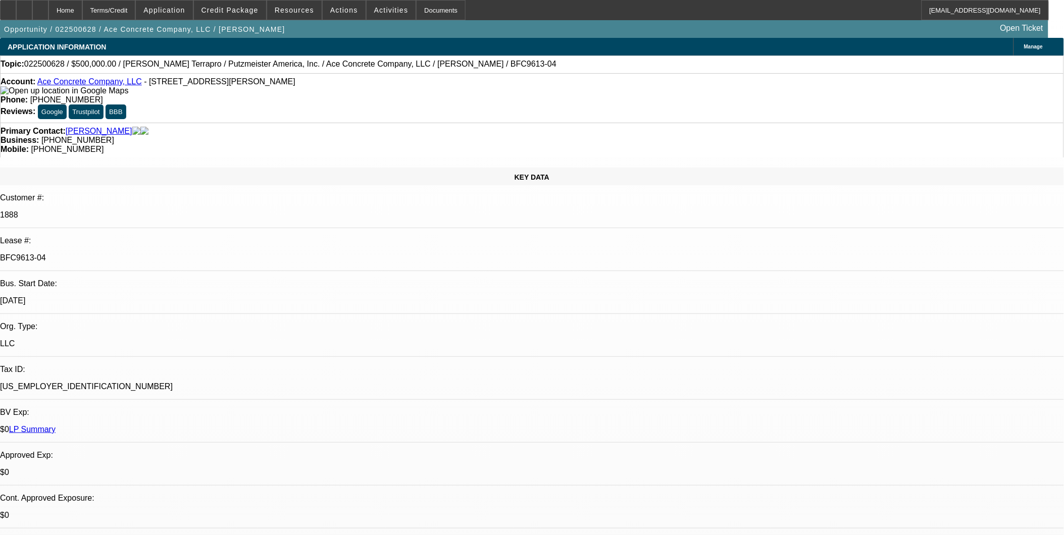
select select "2"
select select "0"
select select "1"
select select "3"
select select "6"
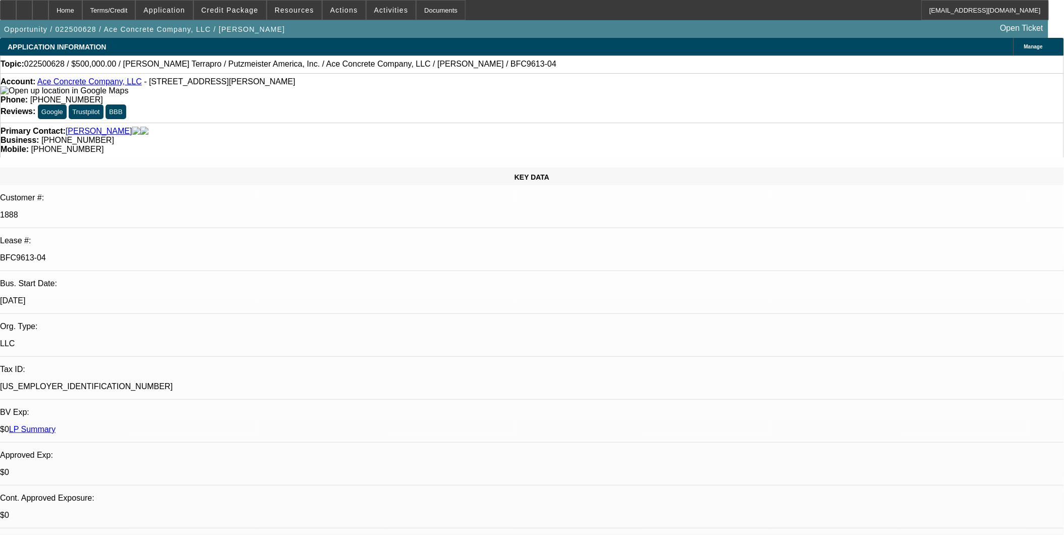
select select "1"
select select "3"
select select "6"
select select "1"
select select "3"
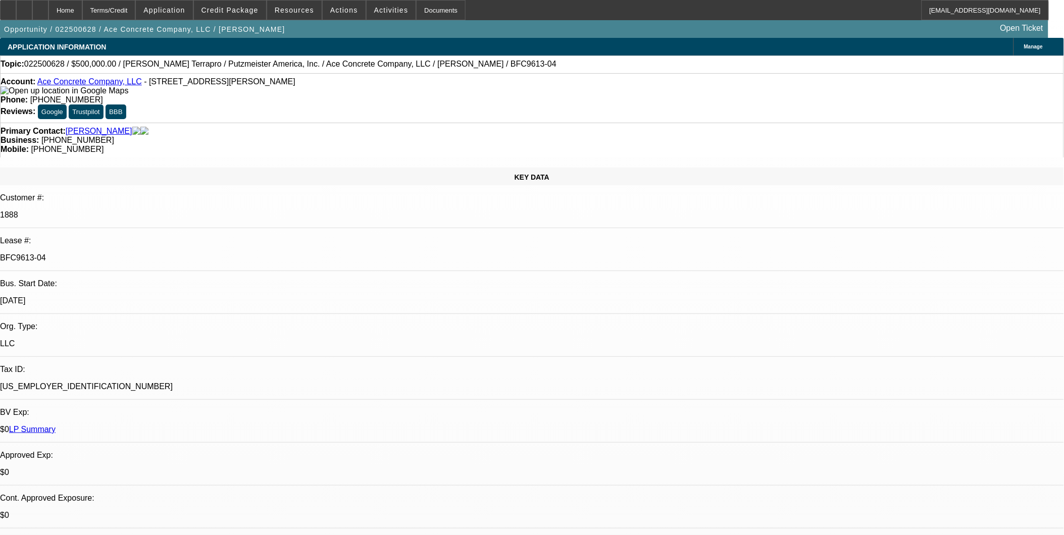
select select "6"
select select "1"
select select "2"
select select "6"
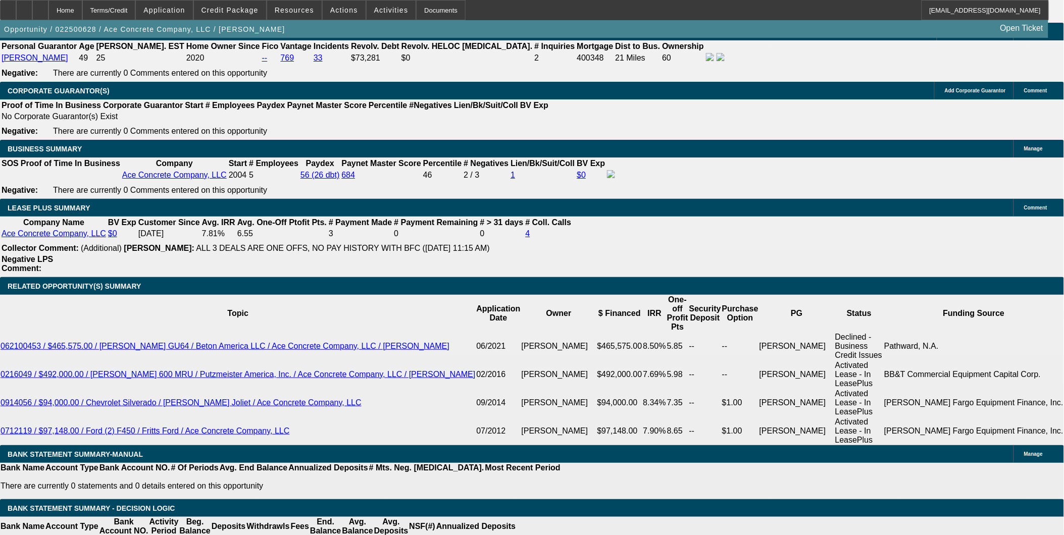
scroll to position [1515, 0]
